Goal: Communication & Community: Answer question/provide support

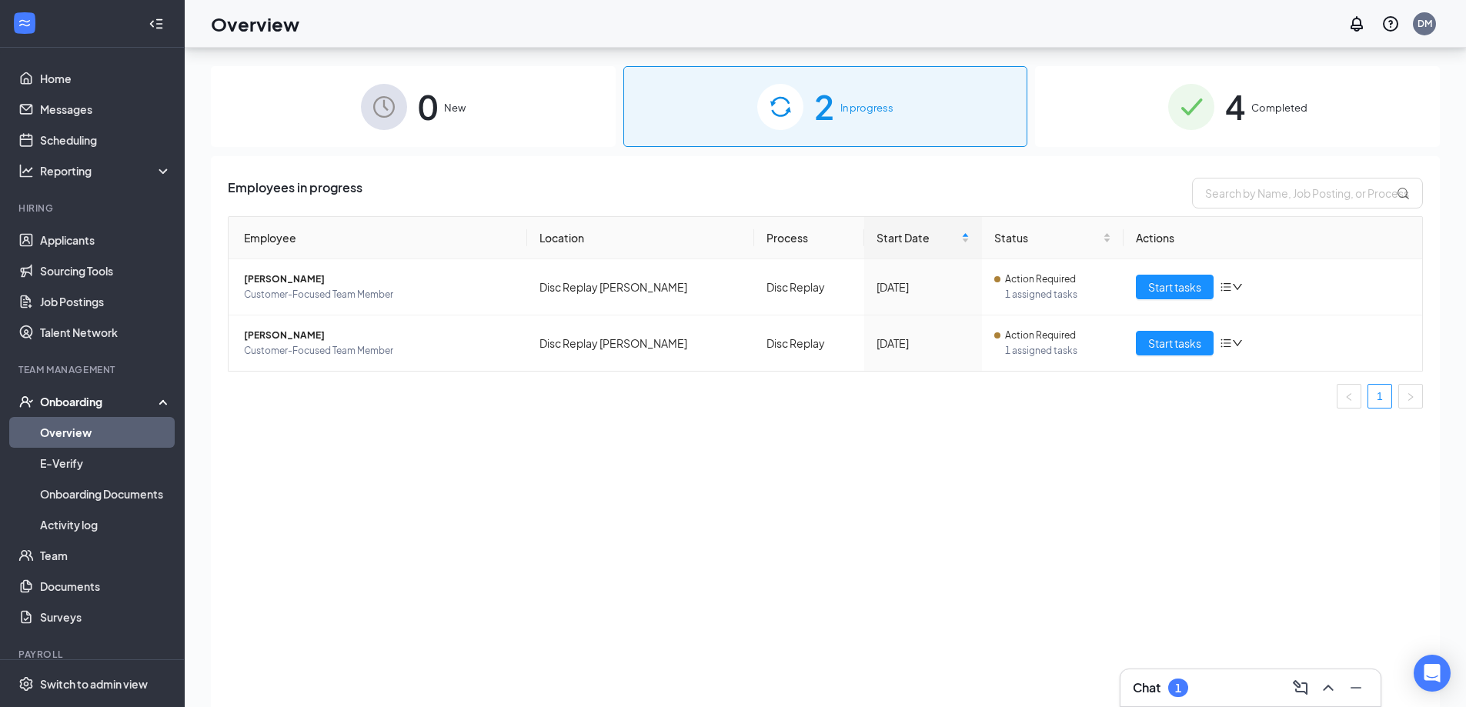
scroll to position [69, 0]
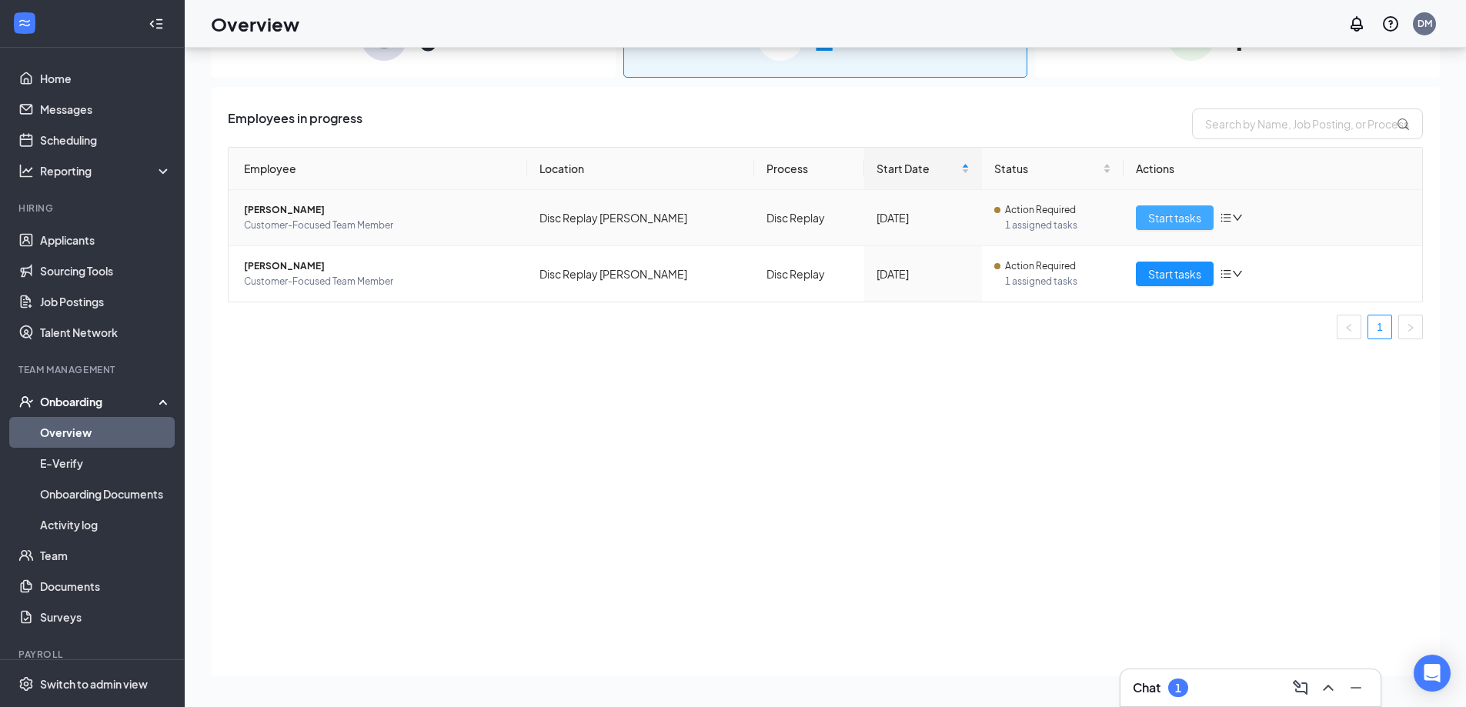
click at [1184, 212] on span "Start tasks" at bounding box center [1174, 217] width 53 height 17
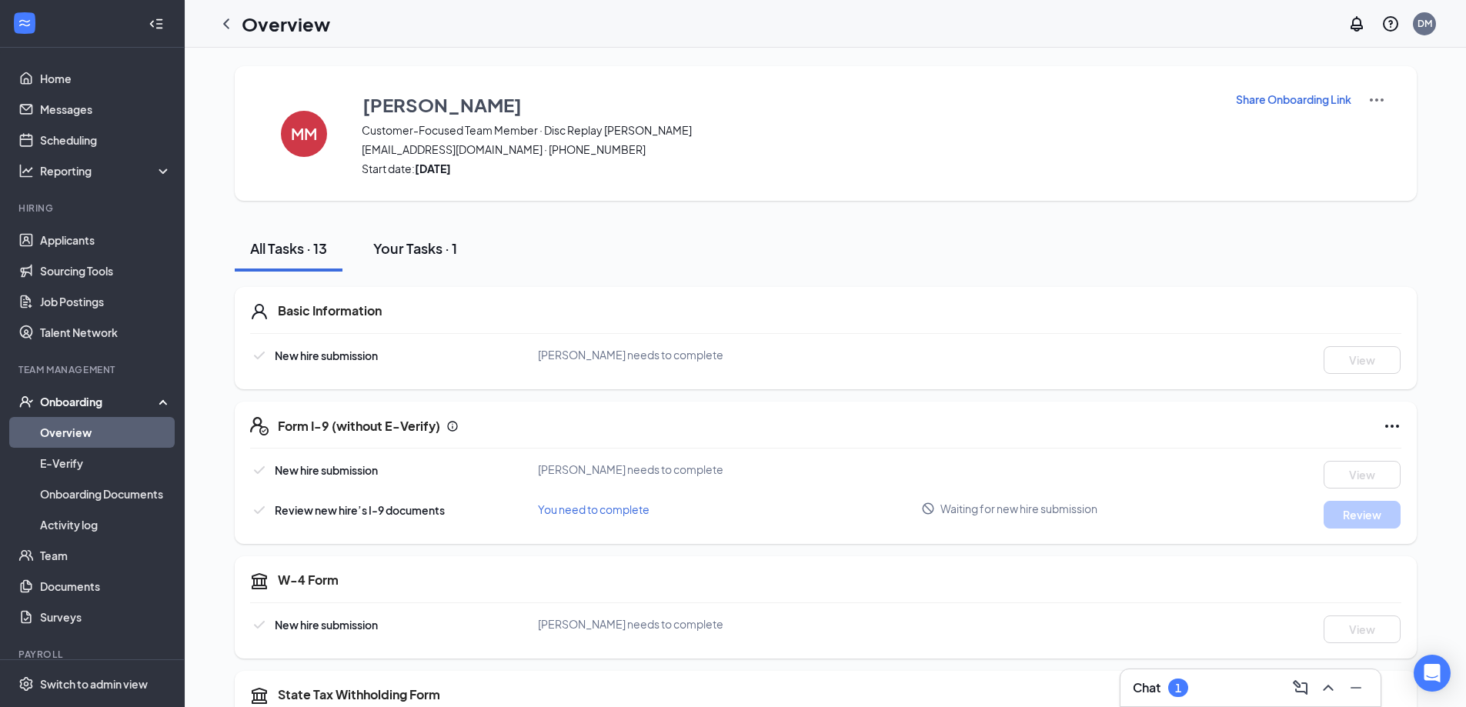
click at [385, 249] on div "Your Tasks · 1" at bounding box center [415, 248] width 84 height 19
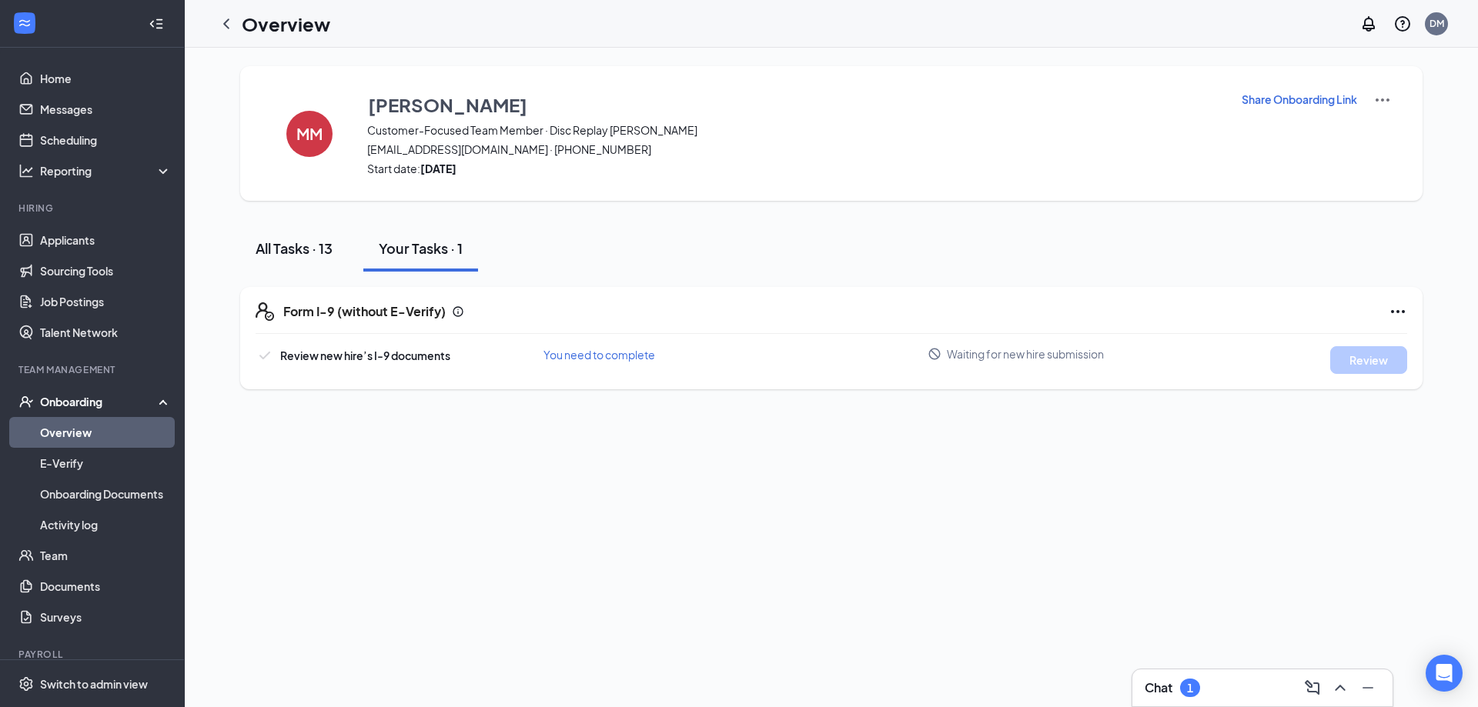
click at [296, 240] on div "All Tasks · 13" at bounding box center [294, 248] width 77 height 19
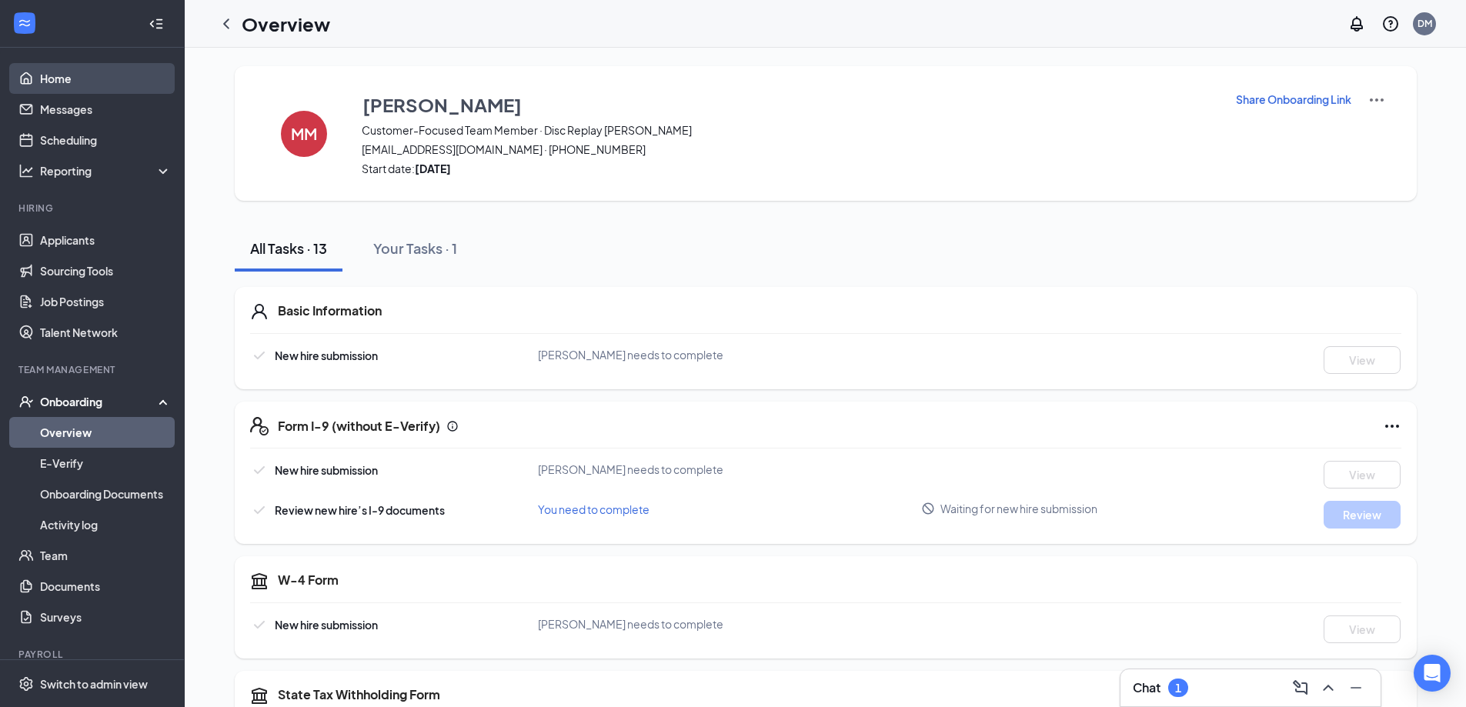
click at [90, 89] on link "Home" at bounding box center [106, 78] width 132 height 31
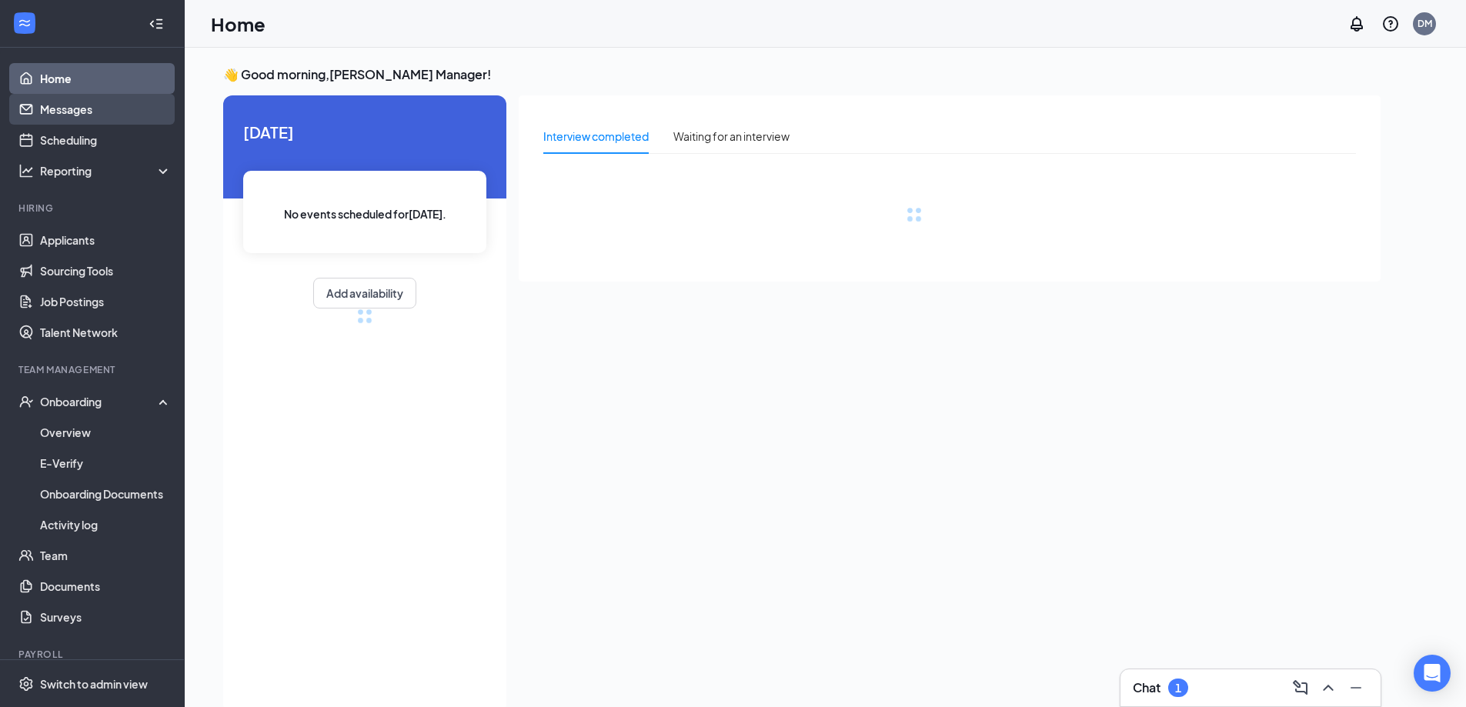
click at [74, 105] on link "Messages" at bounding box center [106, 109] width 132 height 31
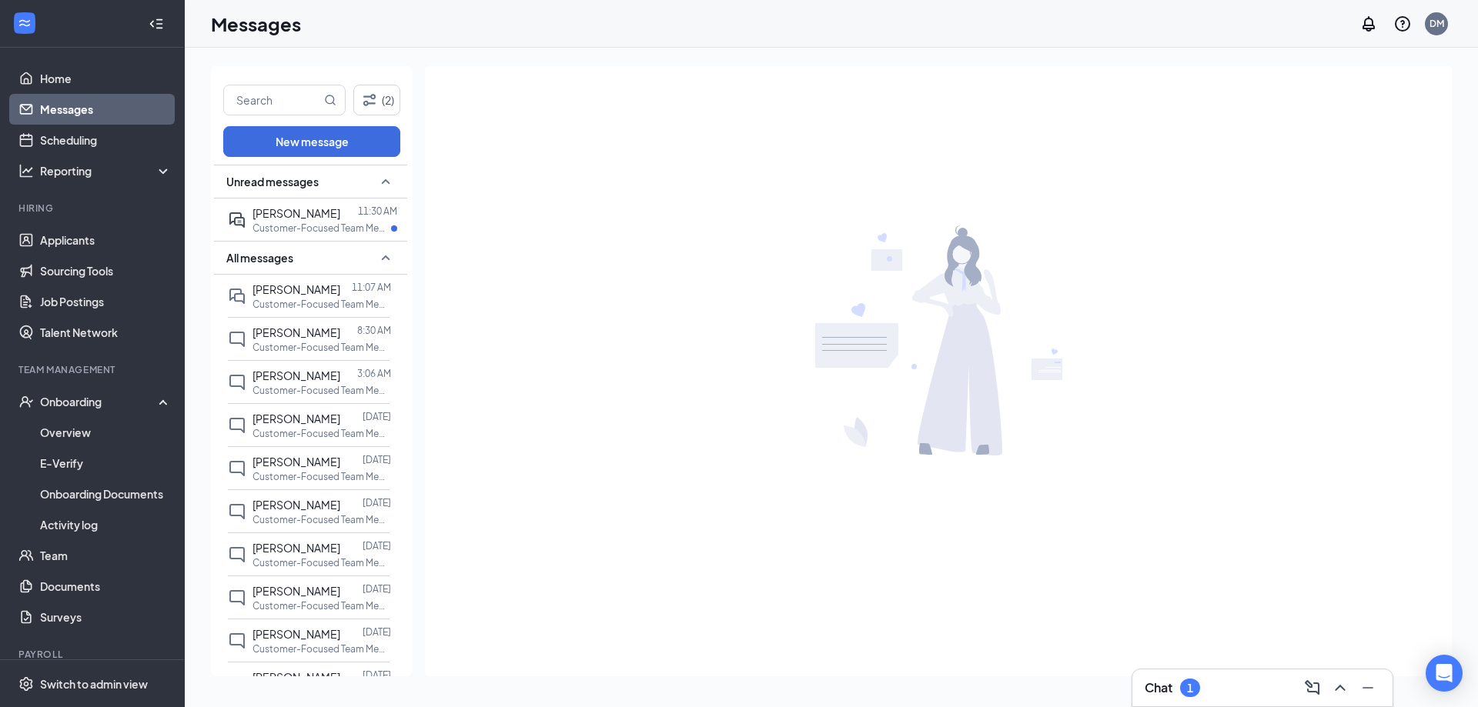
click at [1153, 671] on div "Chat 1" at bounding box center [1262, 688] width 260 height 37
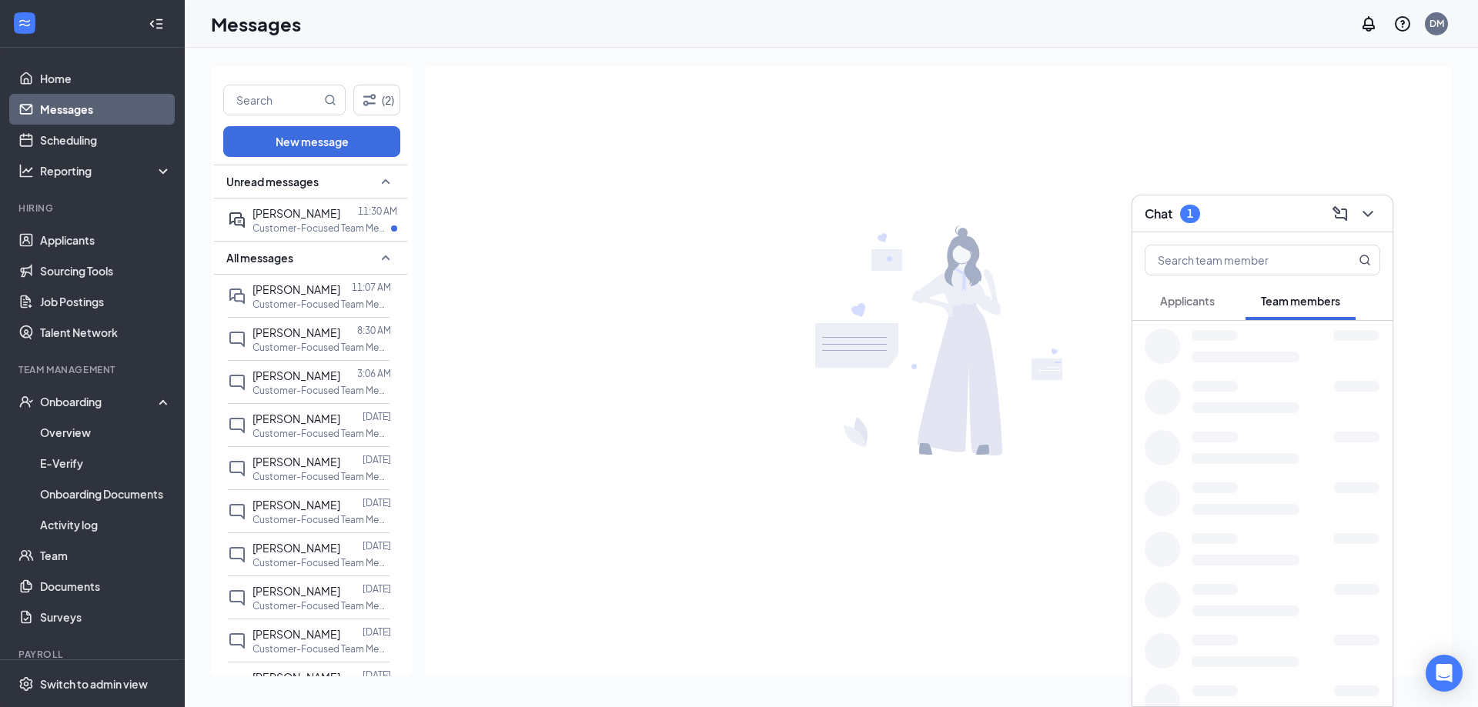
click at [1153, 675] on div "Applicants Team members" at bounding box center [1262, 469] width 260 height 474
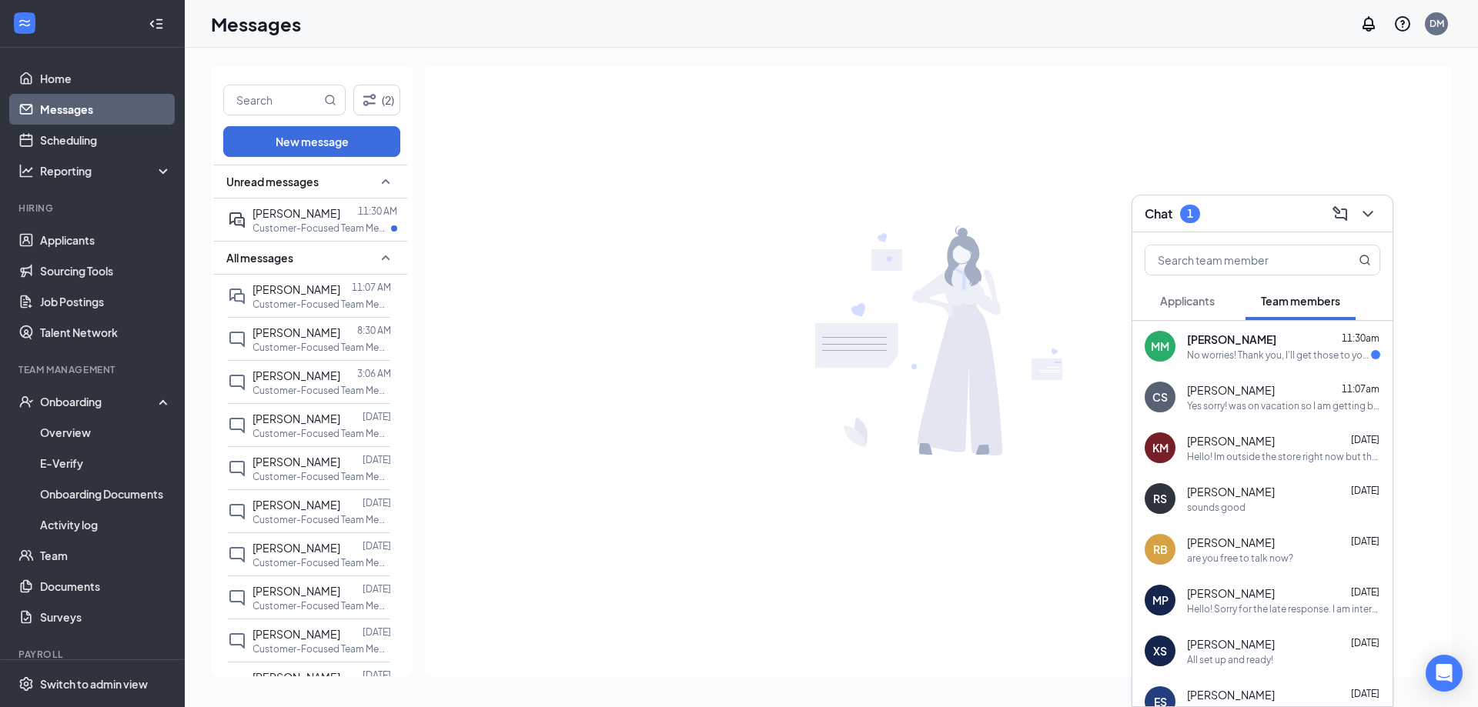
click at [1267, 343] on div "[PERSON_NAME] 11:30am" at bounding box center [1283, 339] width 193 height 15
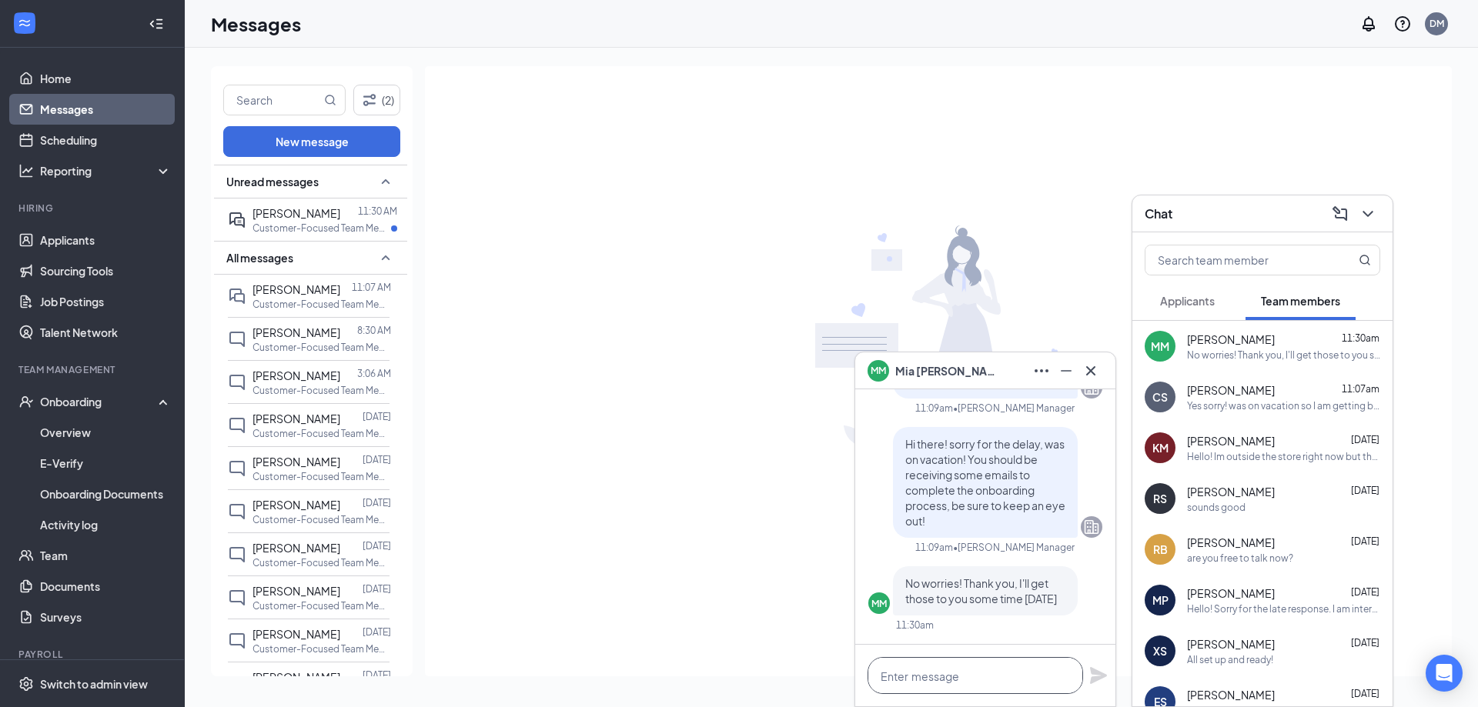
click at [928, 666] on textarea at bounding box center [974, 675] width 215 height 37
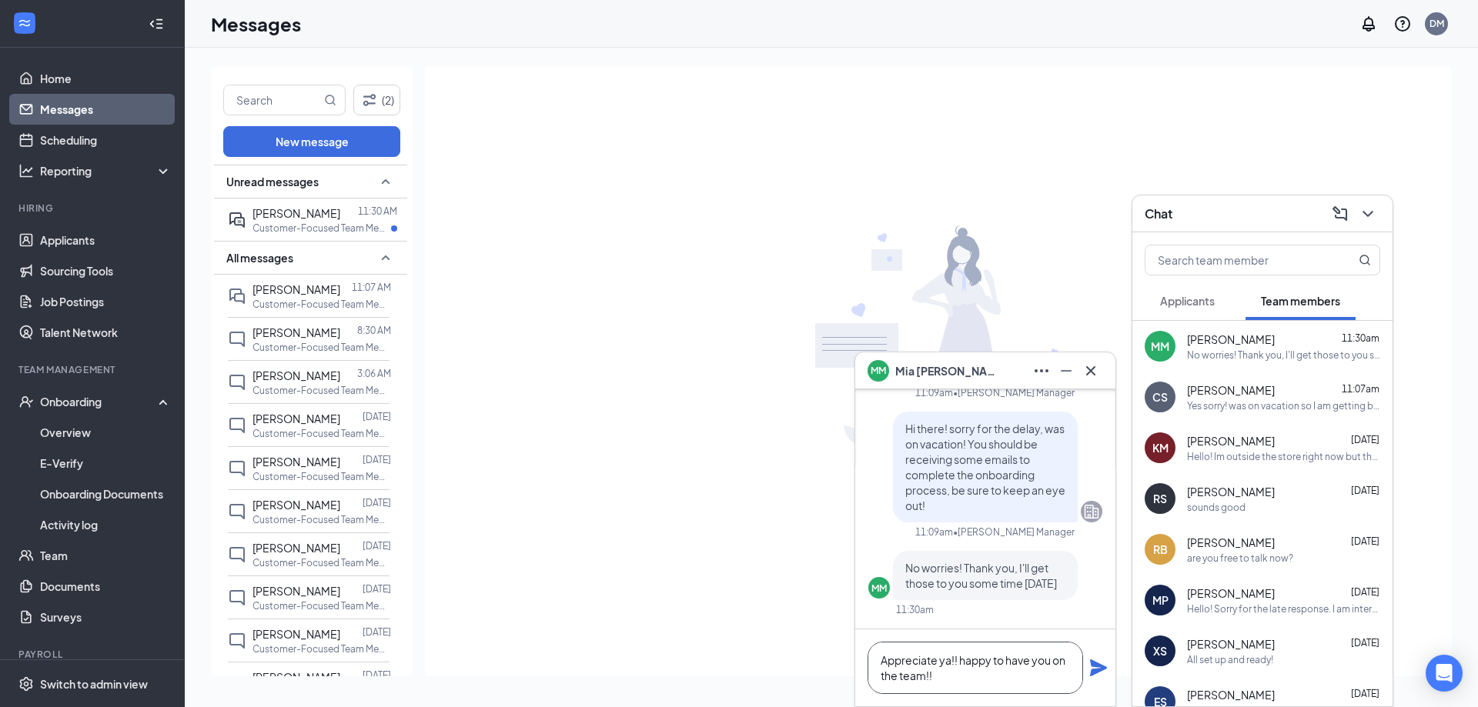
type textarea "Appreciate ya!! happy to have you on the team!!"
click at [1092, 674] on icon "Plane" at bounding box center [1098, 668] width 17 height 17
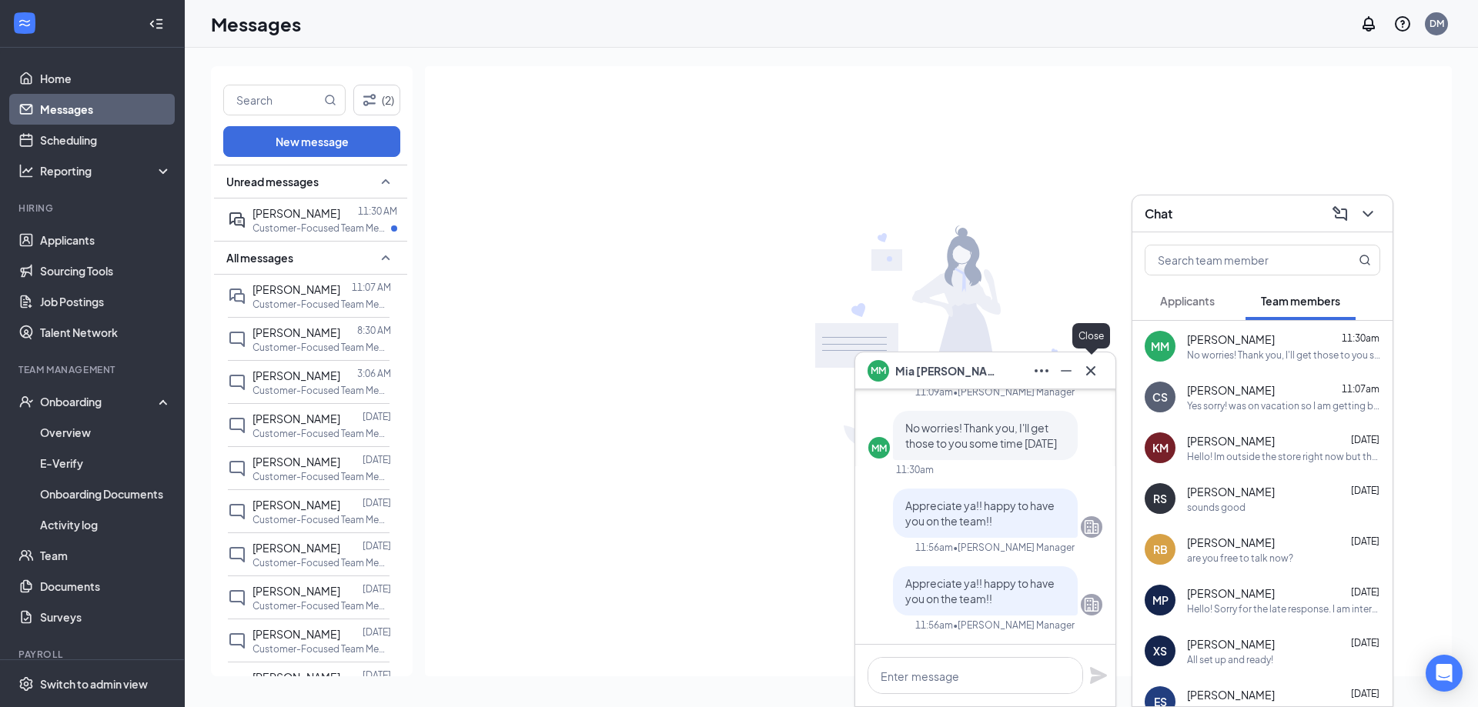
click at [1095, 382] on button at bounding box center [1090, 371] width 25 height 25
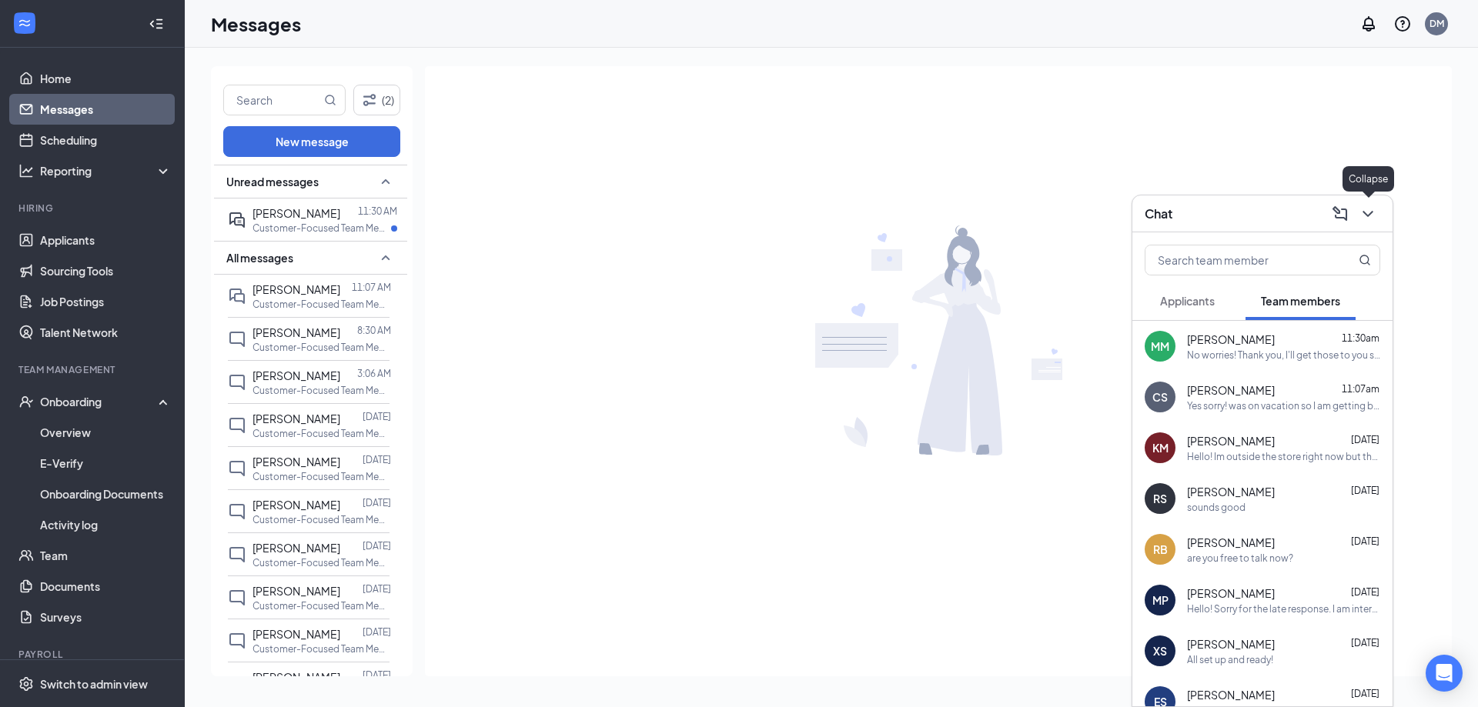
click at [1357, 212] on button at bounding box center [1367, 214] width 25 height 25
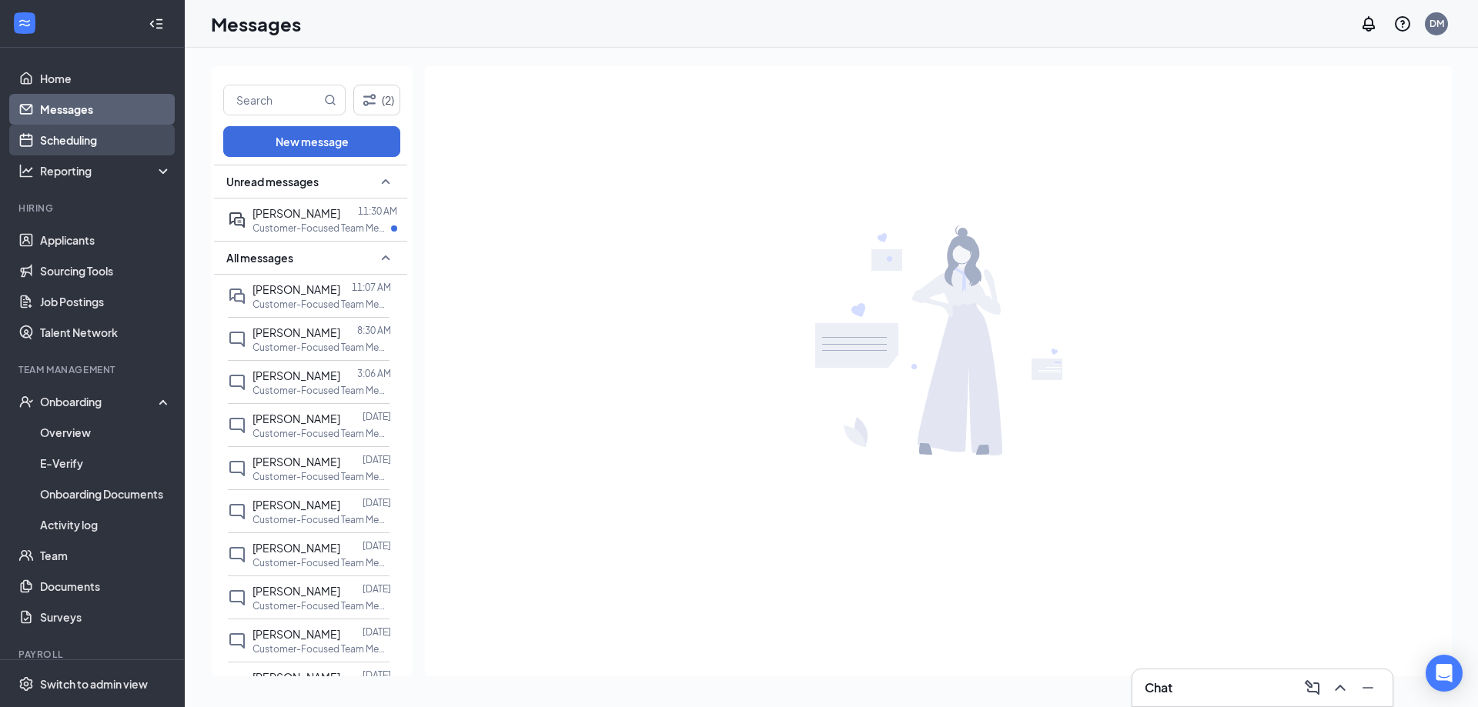
click at [92, 146] on link "Scheduling" at bounding box center [106, 140] width 132 height 31
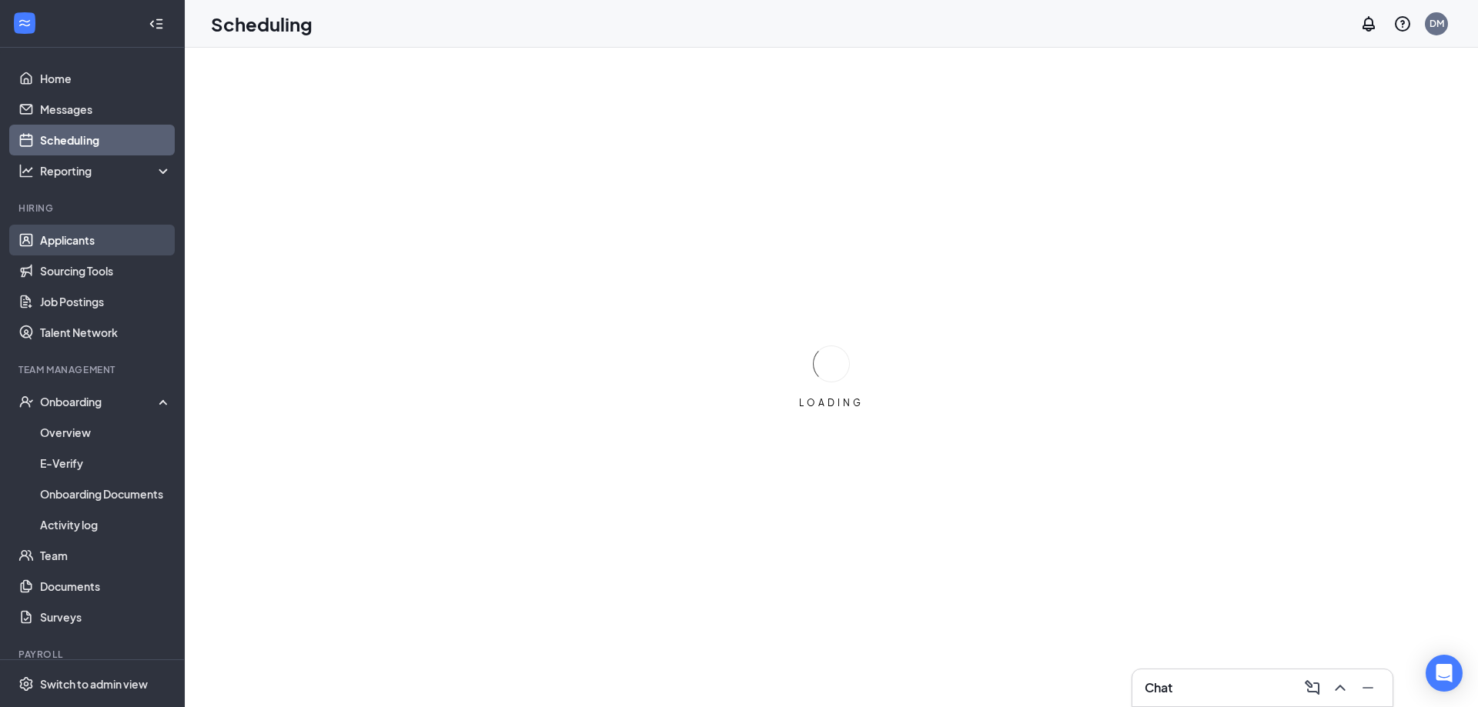
click at [100, 237] on link "Applicants" at bounding box center [106, 240] width 132 height 31
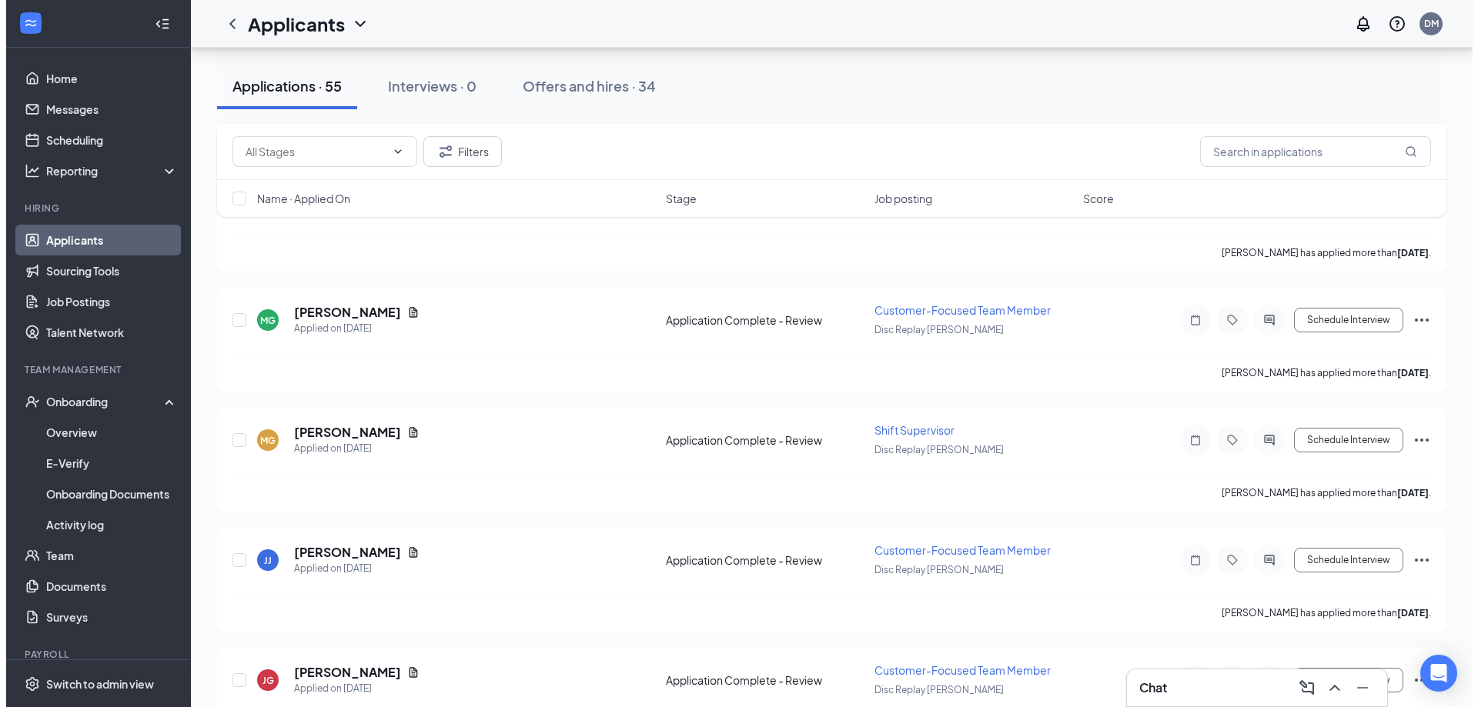
scroll to position [3078, 0]
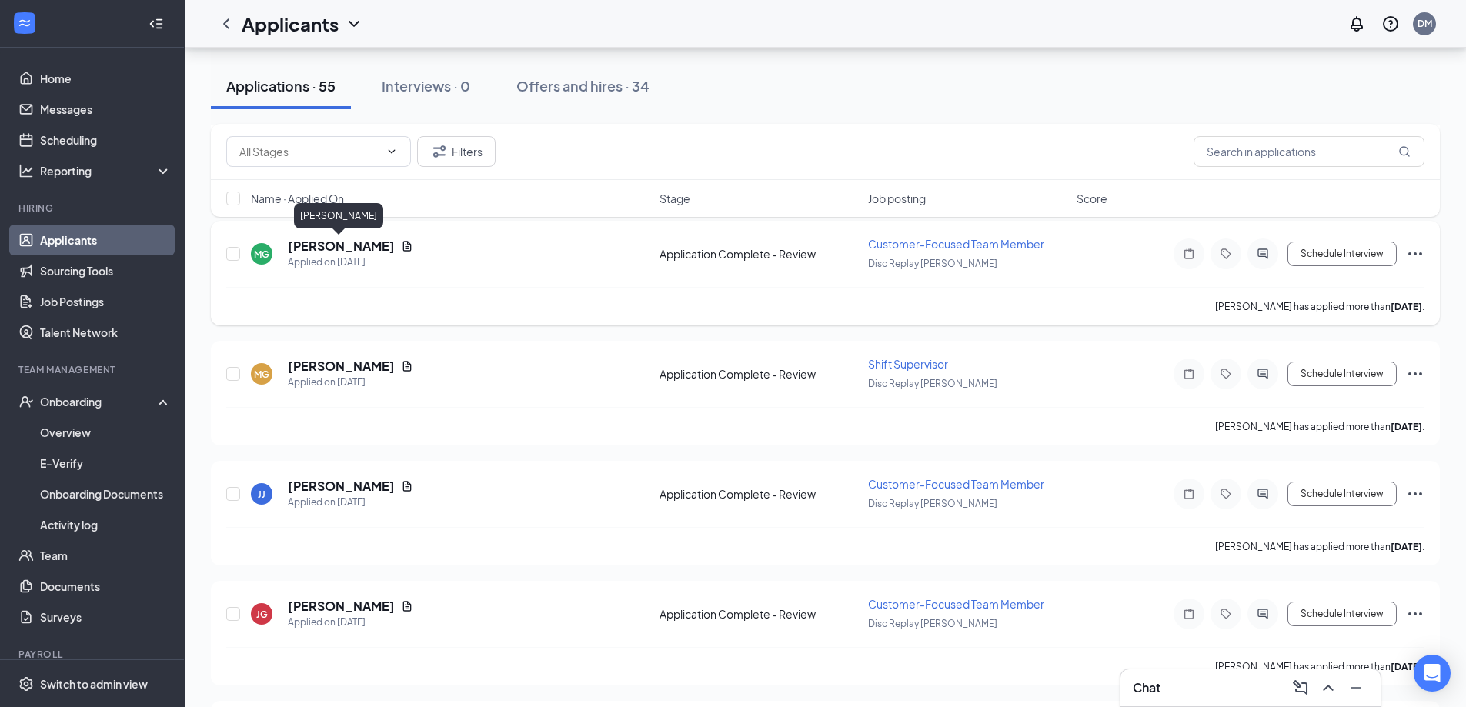
click at [358, 245] on h5 "[PERSON_NAME]" at bounding box center [341, 246] width 107 height 17
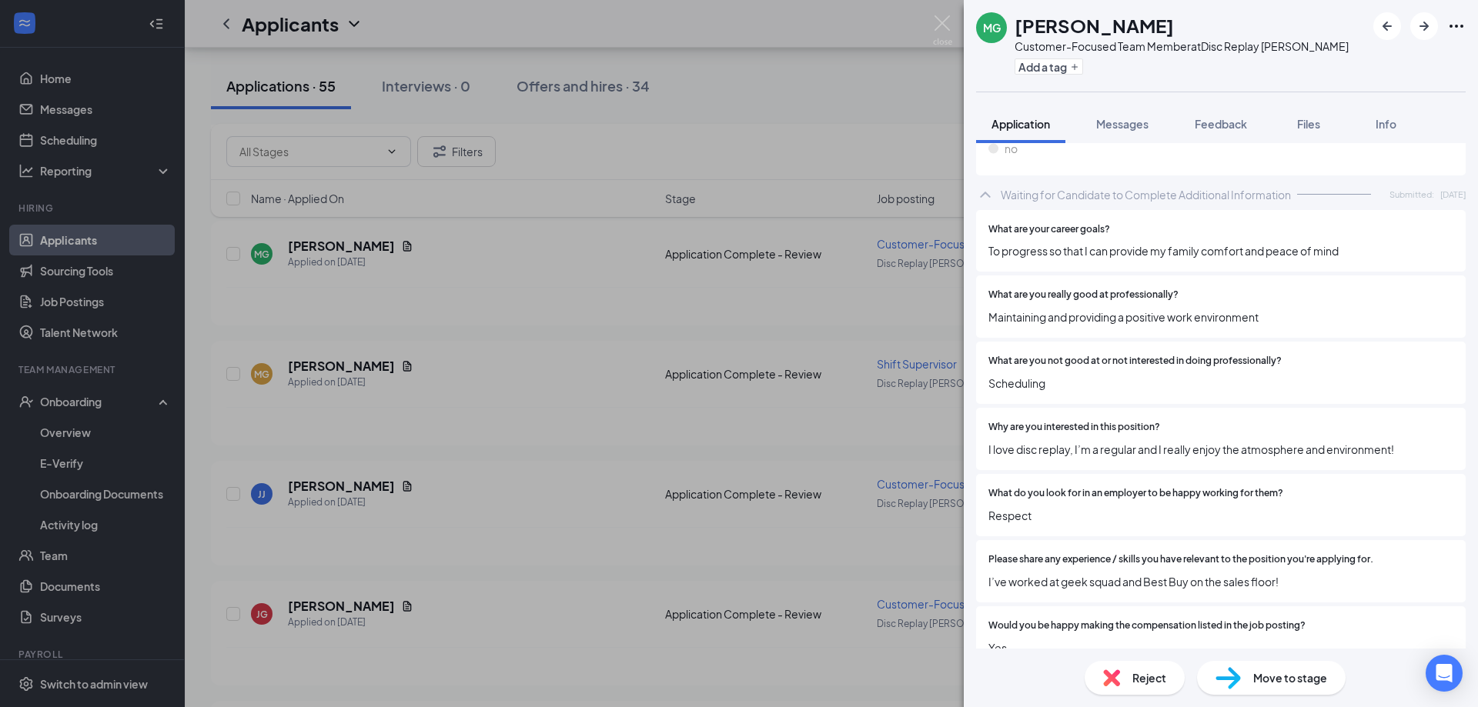
scroll to position [580, 0]
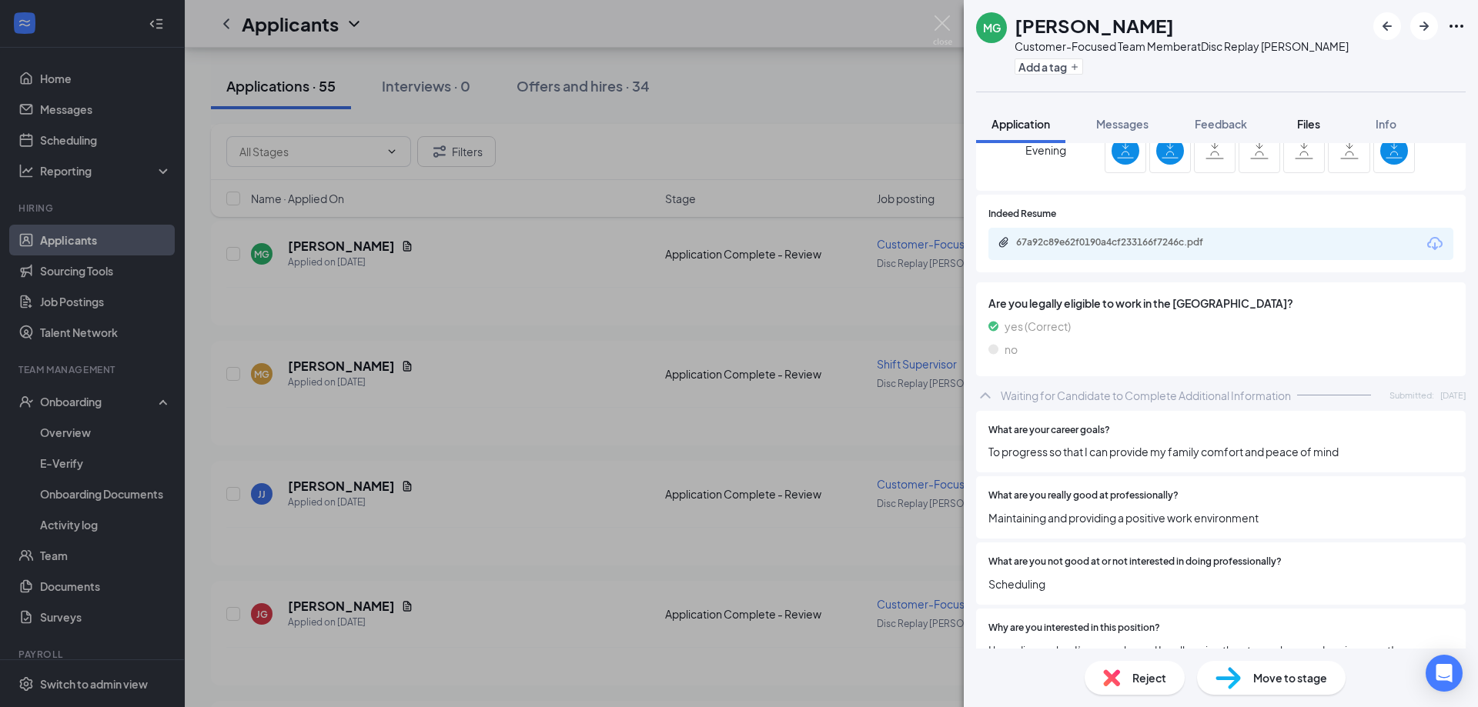
click at [1327, 128] on button "Files" at bounding box center [1309, 124] width 62 height 38
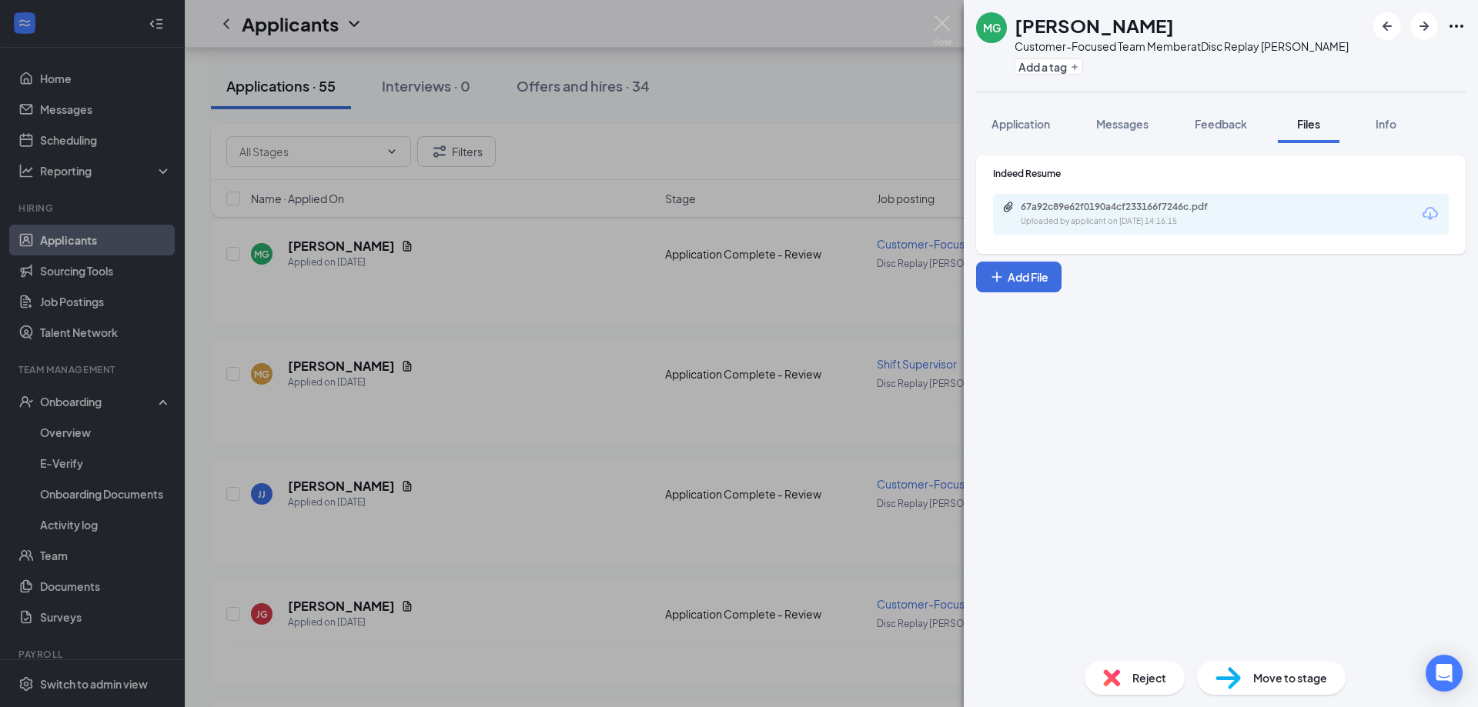
click at [1130, 200] on div "67a92c89e62f0190a4cf233166f7246c.pdf Uploaded by applicant on [DATE] 14:16:15" at bounding box center [1221, 214] width 456 height 41
click at [1126, 205] on div "67a92c89e62f0190a4cf233166f7246c.pdf" at bounding box center [1127, 207] width 215 height 12
